Goal: Task Accomplishment & Management: Use online tool/utility

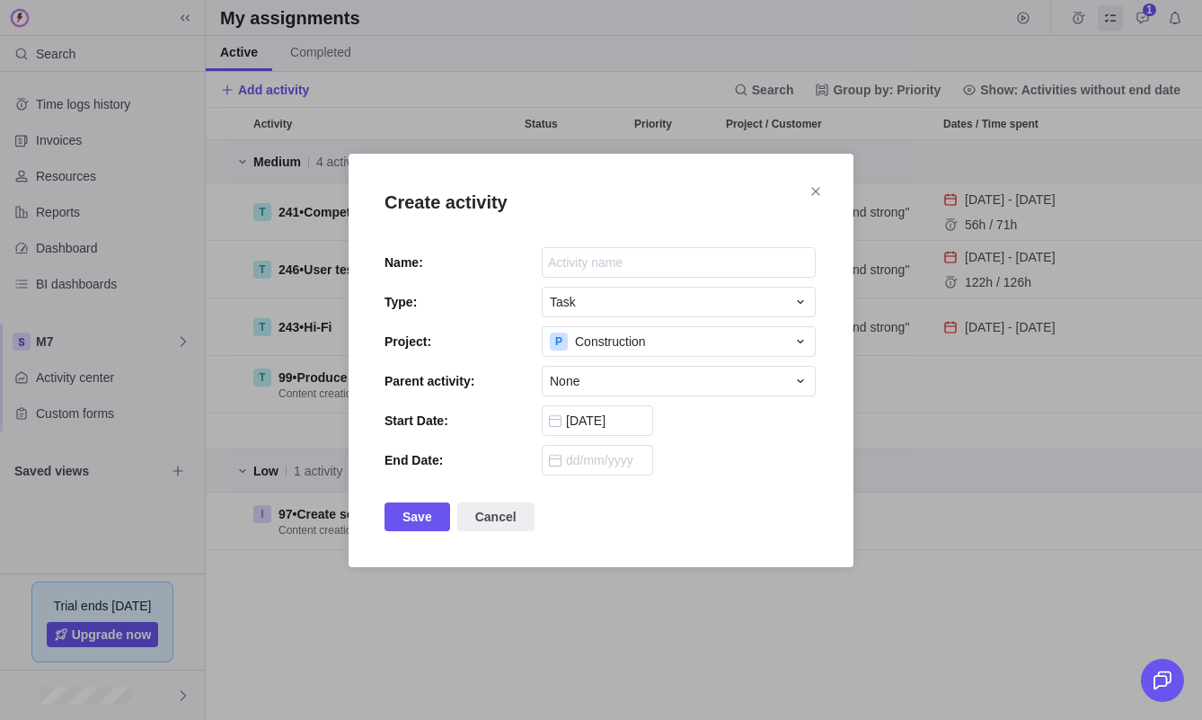
scroll to position [579, 996]
click at [695, 293] on div "Task" at bounding box center [668, 302] width 236 height 18
click at [695, 289] on div "Task" at bounding box center [679, 302] width 274 height 31
click at [787, 384] on div "None" at bounding box center [679, 381] width 274 height 31
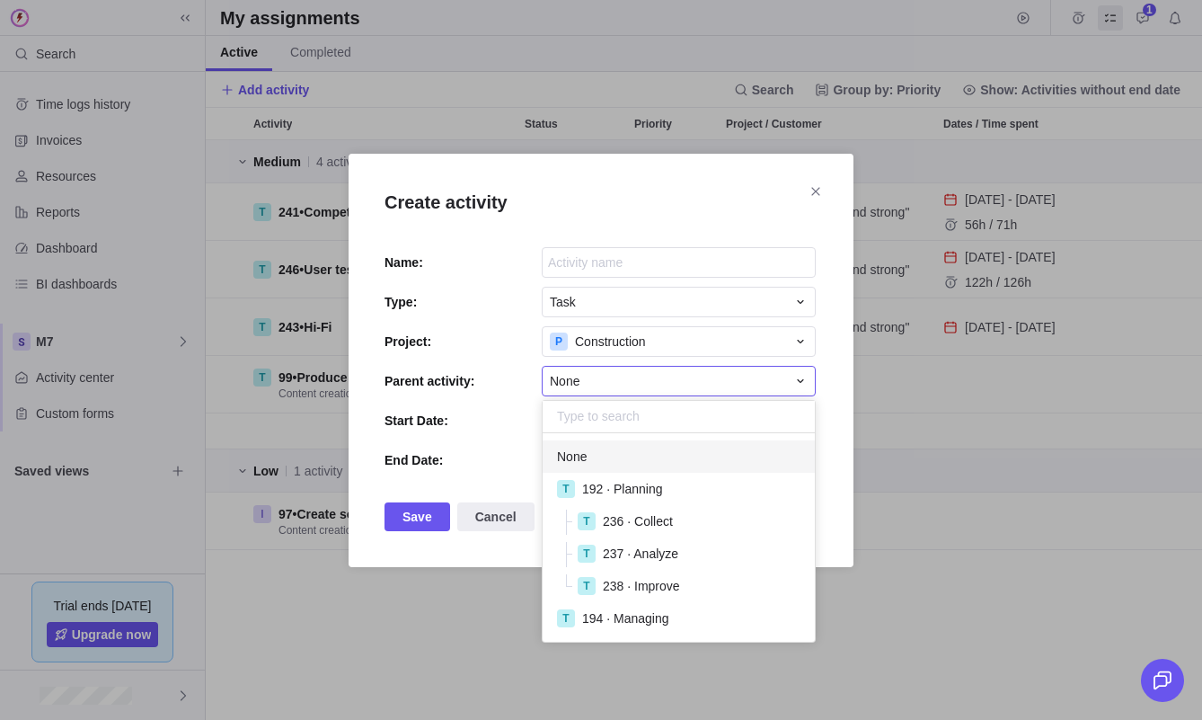
scroll to position [208, 272]
click at [836, 464] on div "Create activity Name: Type: Task Project: P Construction Parent activity: None …" at bounding box center [601, 360] width 1202 height 720
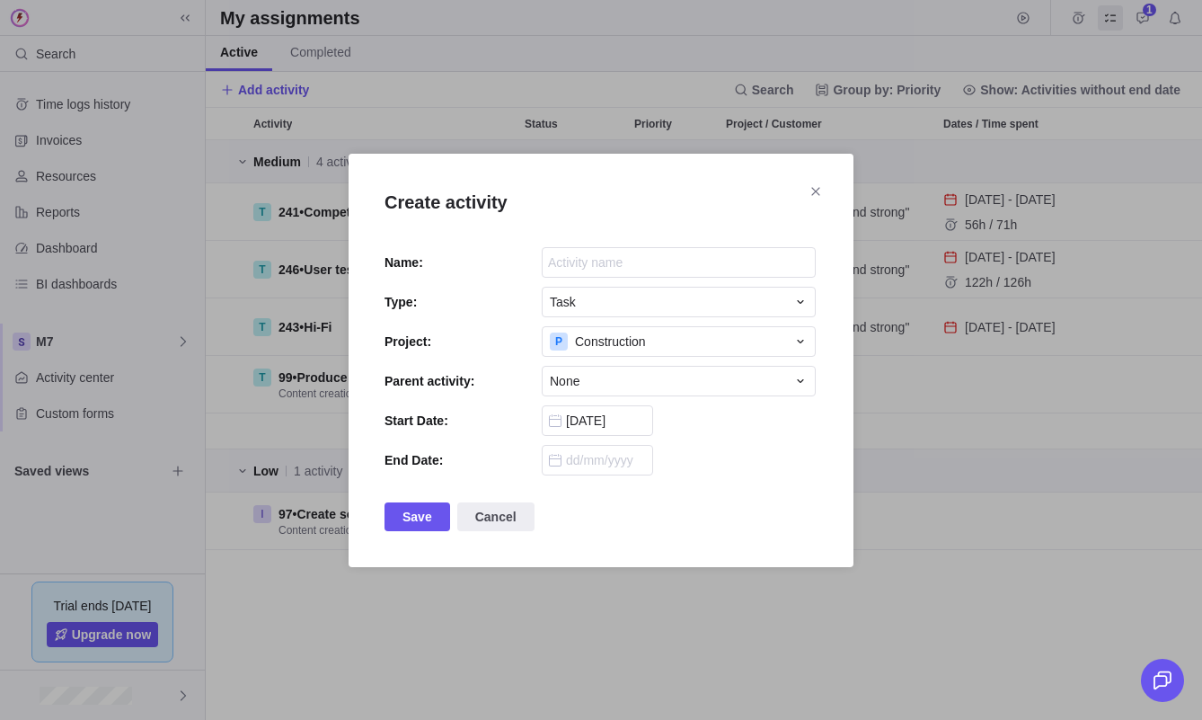
click at [735, 317] on div "Create activity Name: Type: Task Project: P Construction Parent activity: None …" at bounding box center [601, 360] width 505 height 413
click at [731, 332] on div "P Construction" at bounding box center [668, 341] width 236 height 18
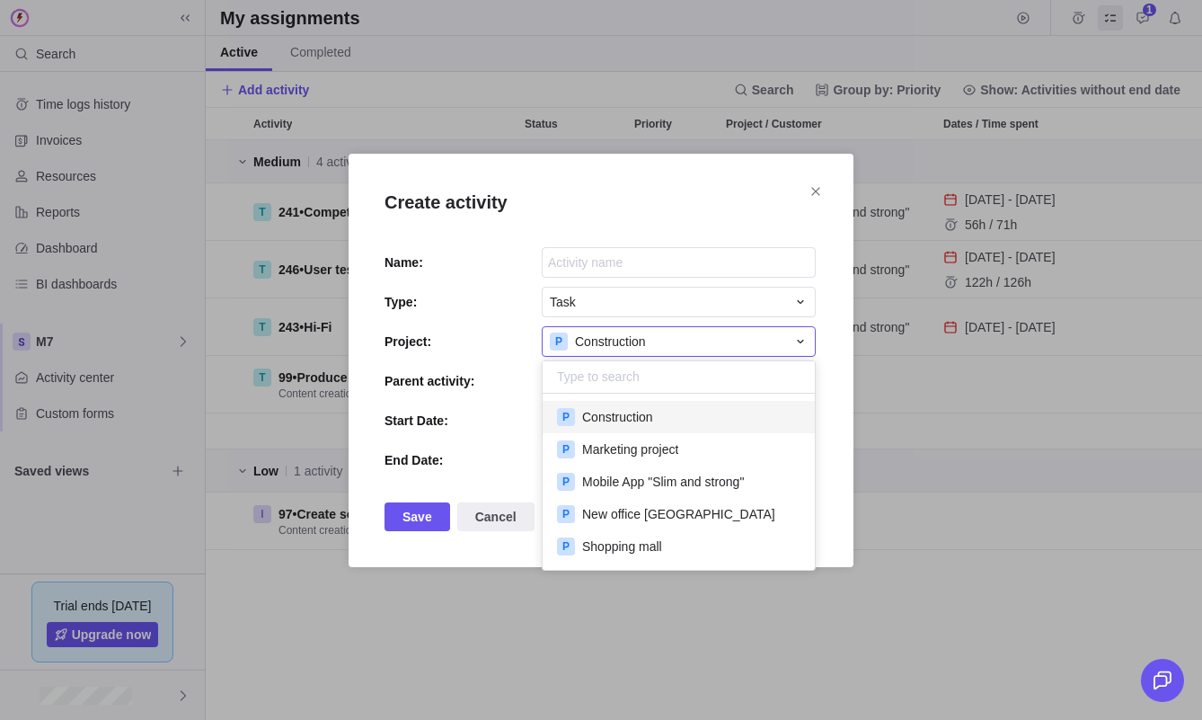
scroll to position [176, 272]
click at [832, 383] on div "Create activity Name: Type: Task Project: P Construction P Construction P Marke…" at bounding box center [601, 360] width 1202 height 720
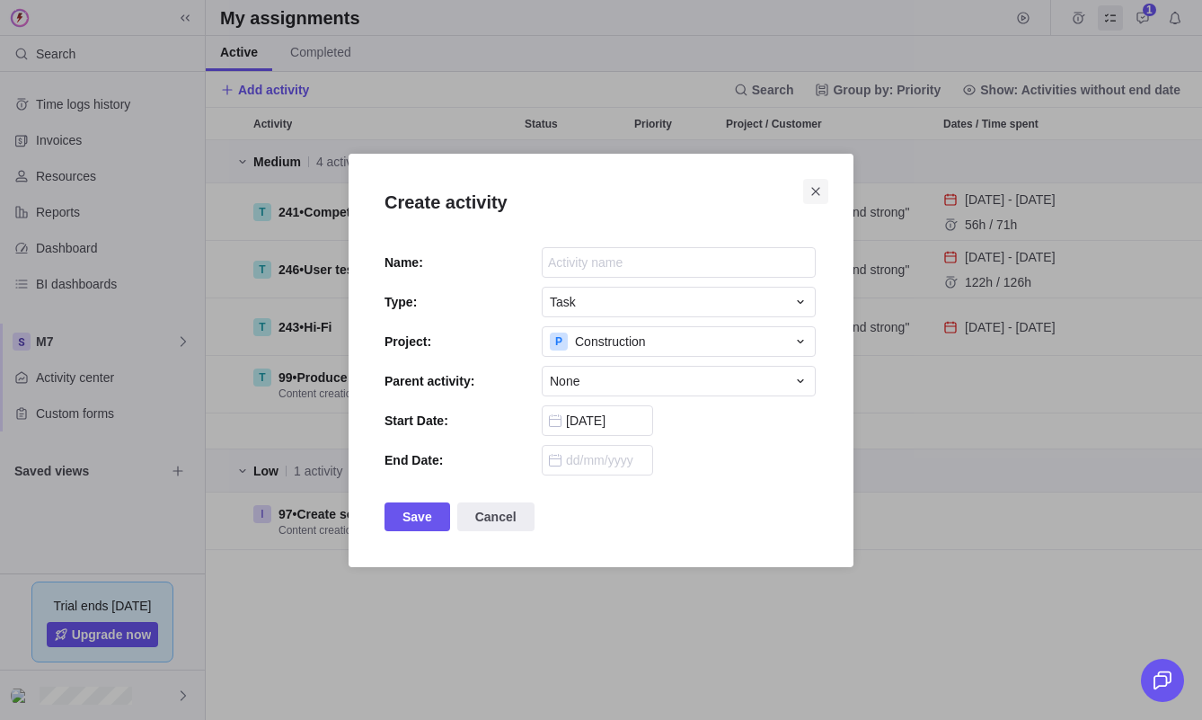
click at [816, 185] on icon "Close" at bounding box center [815, 191] width 14 height 14
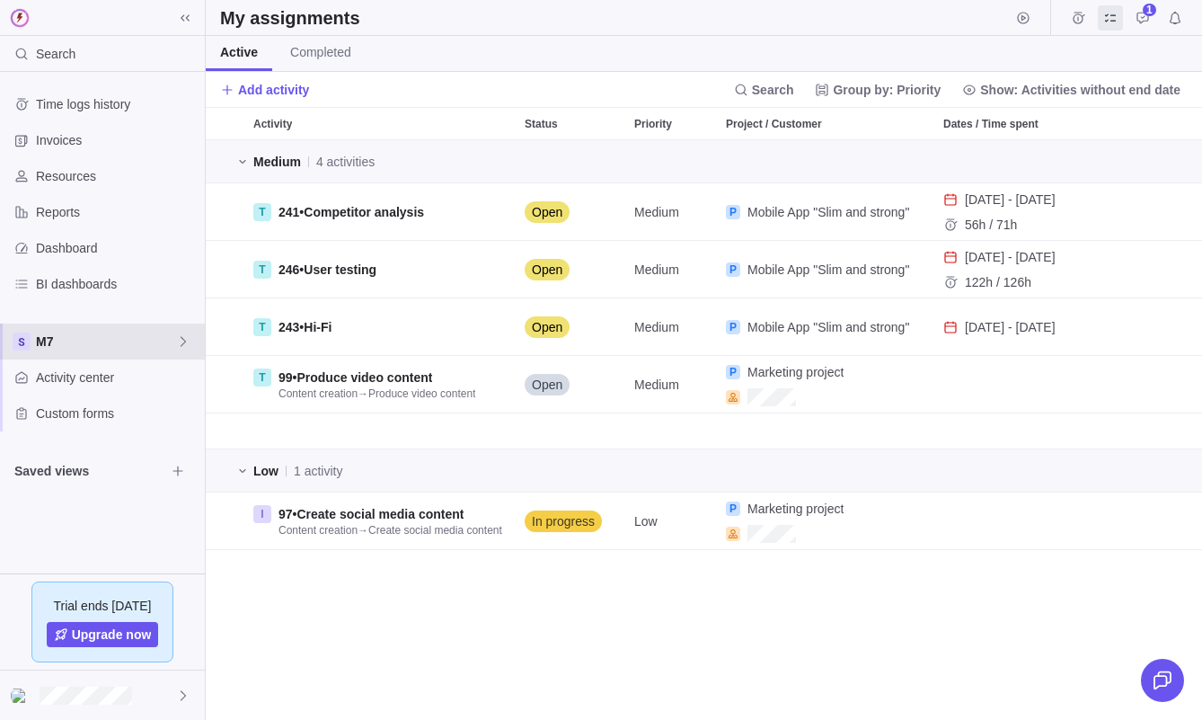
click at [106, 357] on div "M7" at bounding box center [102, 341] width 205 height 36
click at [100, 343] on span "M7" at bounding box center [106, 341] width 140 height 18
click at [97, 379] on span "Activity center" at bounding box center [117, 377] width 162 height 18
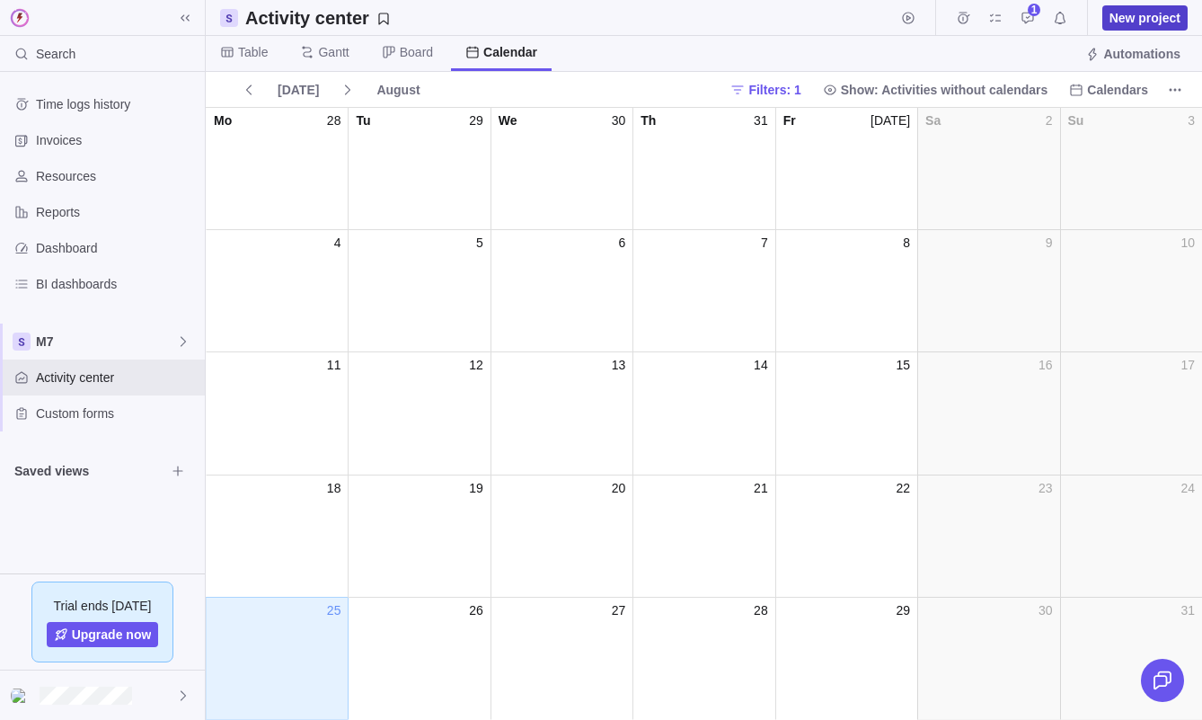
click at [1153, 9] on span "New project" at bounding box center [1144, 18] width 71 height 18
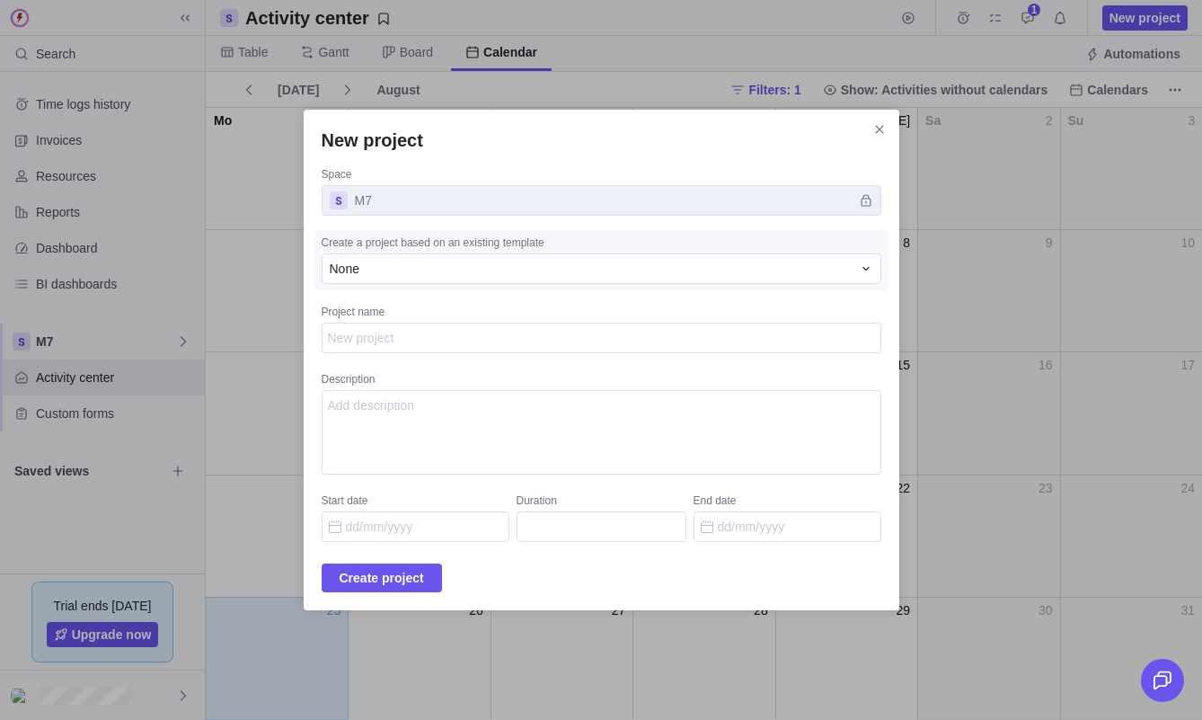
type textarea "x"
